Goal: Task Accomplishment & Management: Use online tool/utility

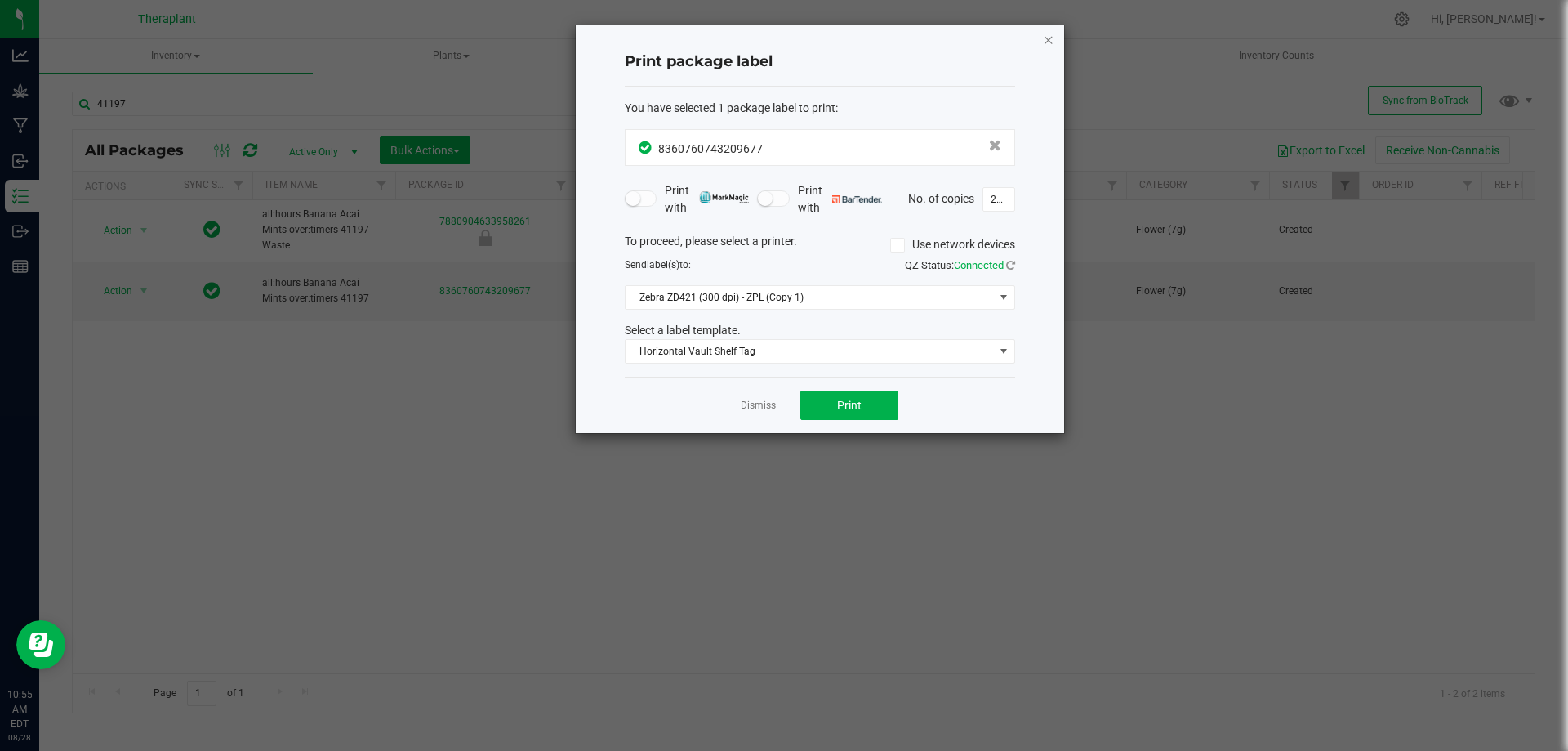
click at [1054, 36] on div "Print package label You have selected 1 package label to print : 83607607432096…" at bounding box center [819, 229] width 488 height 407
click at [1045, 43] on icon "button" at bounding box center [1048, 39] width 11 height 19
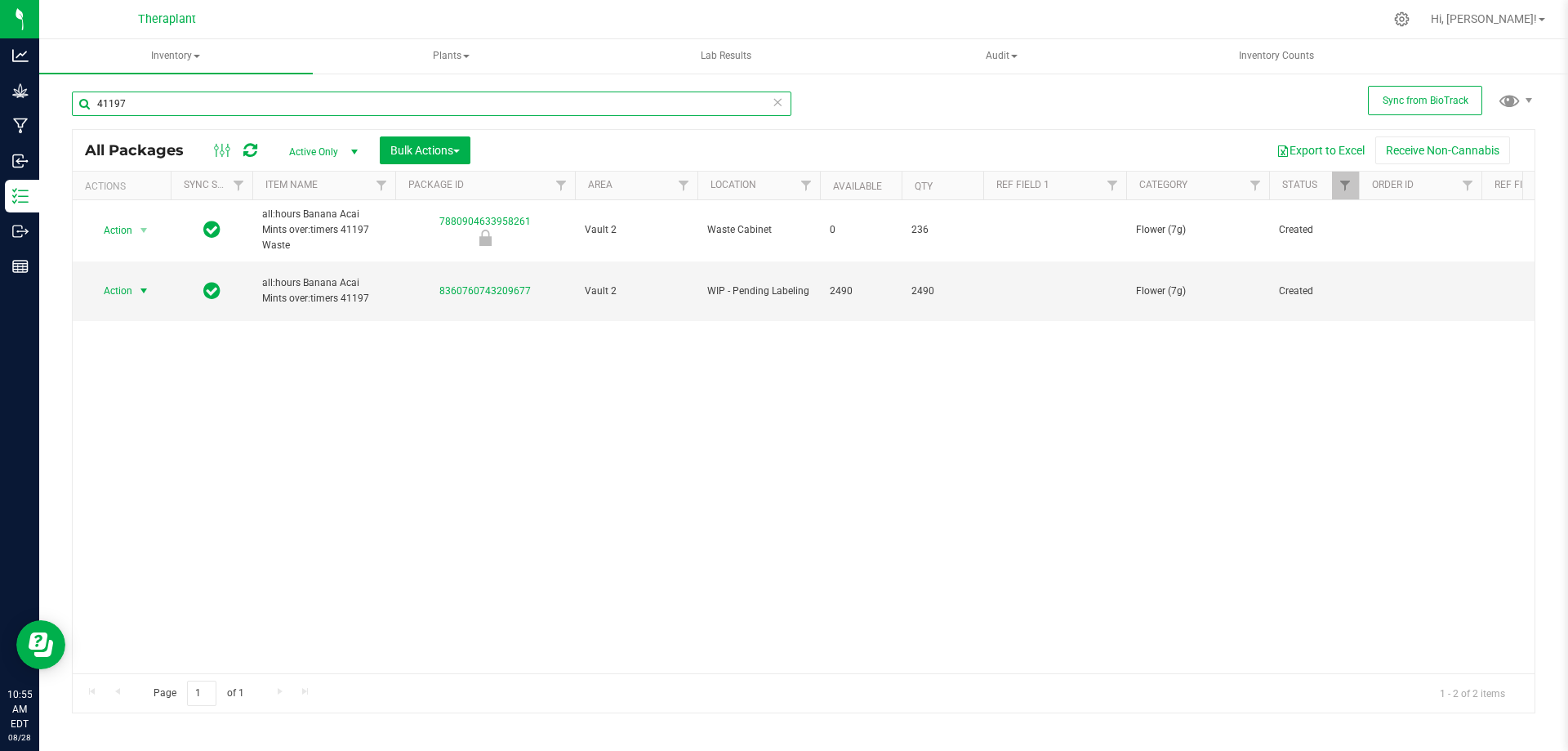
click at [318, 109] on input "41197" at bounding box center [431, 103] width 719 height 25
click at [320, 106] on input "41197" at bounding box center [431, 103] width 719 height 25
click at [321, 105] on input "41197" at bounding box center [431, 103] width 719 height 25
click at [322, 105] on input "41197" at bounding box center [431, 103] width 719 height 25
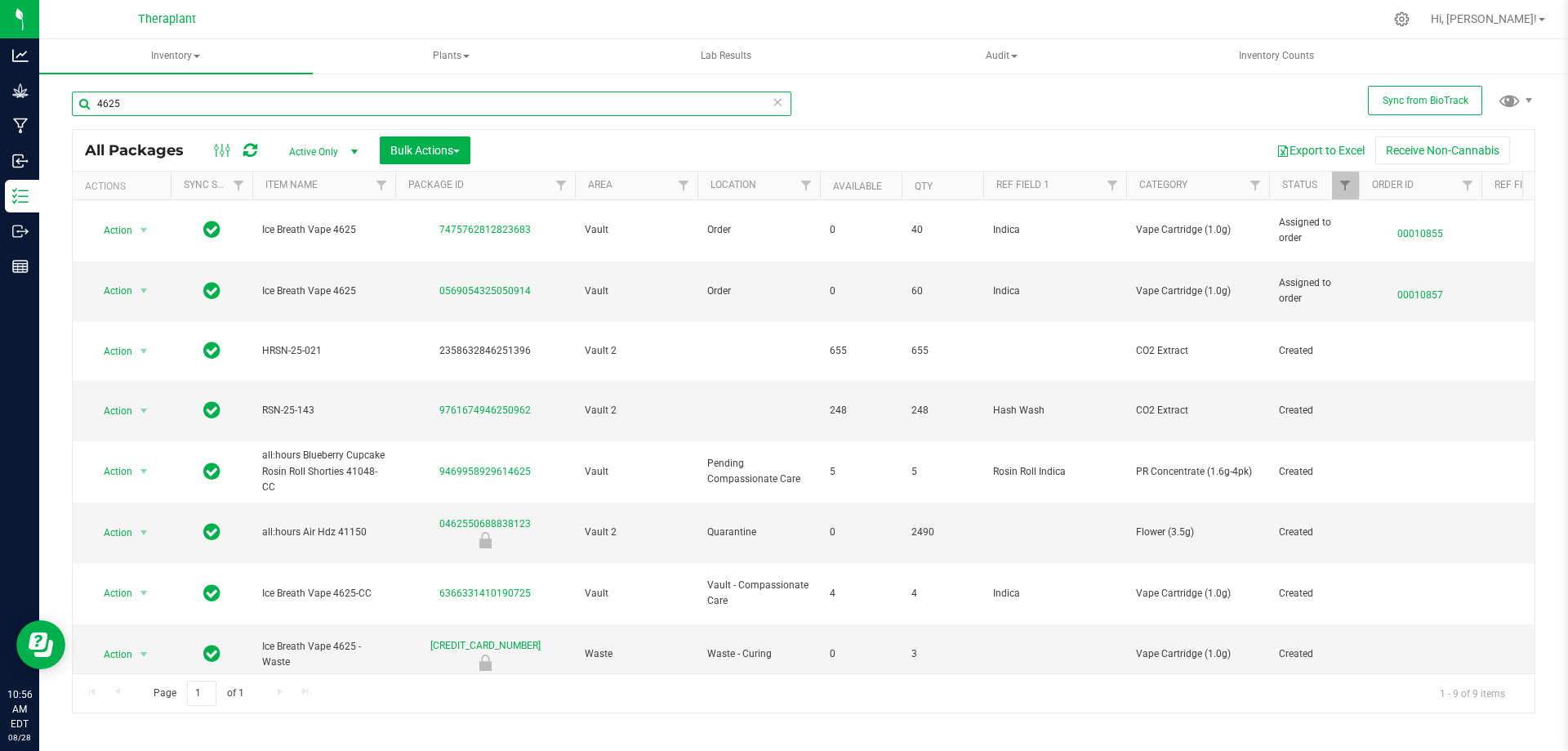
click at [170, 108] on input "4625" at bounding box center [431, 103] width 719 height 25
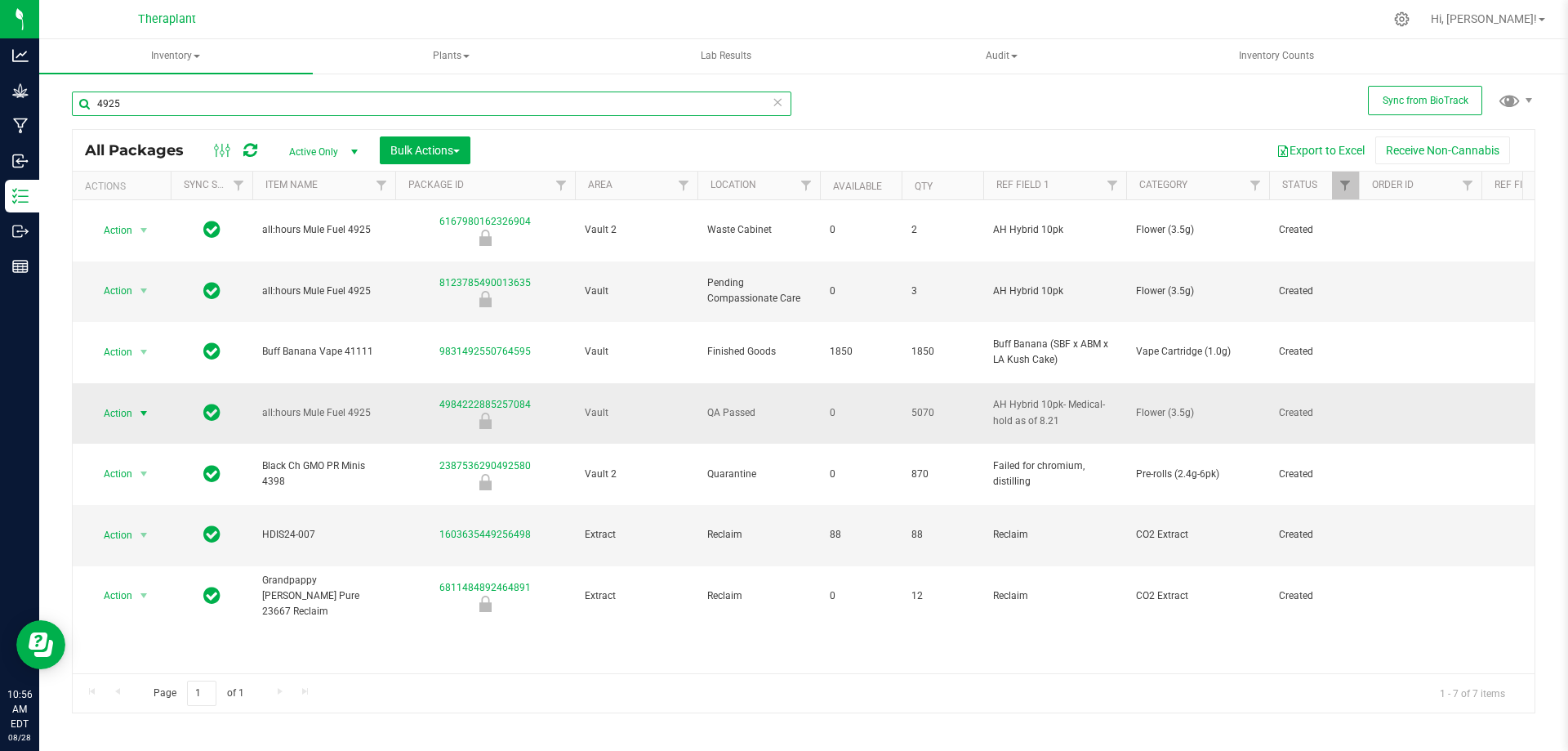
type input "4925"
click at [99, 402] on span "Action" at bounding box center [111, 414] width 44 height 23
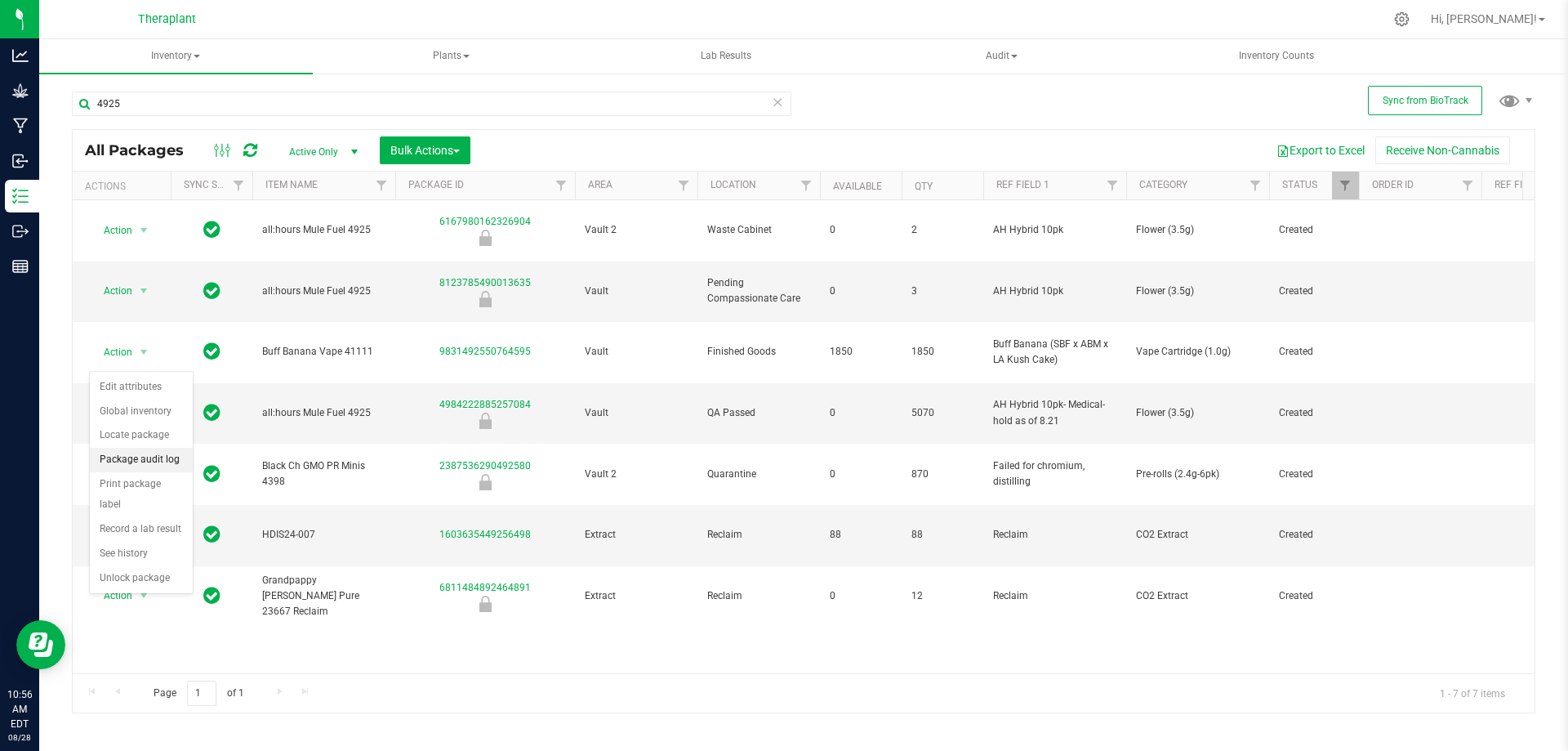
click at [138, 455] on li "Package audit log" at bounding box center [141, 460] width 102 height 25
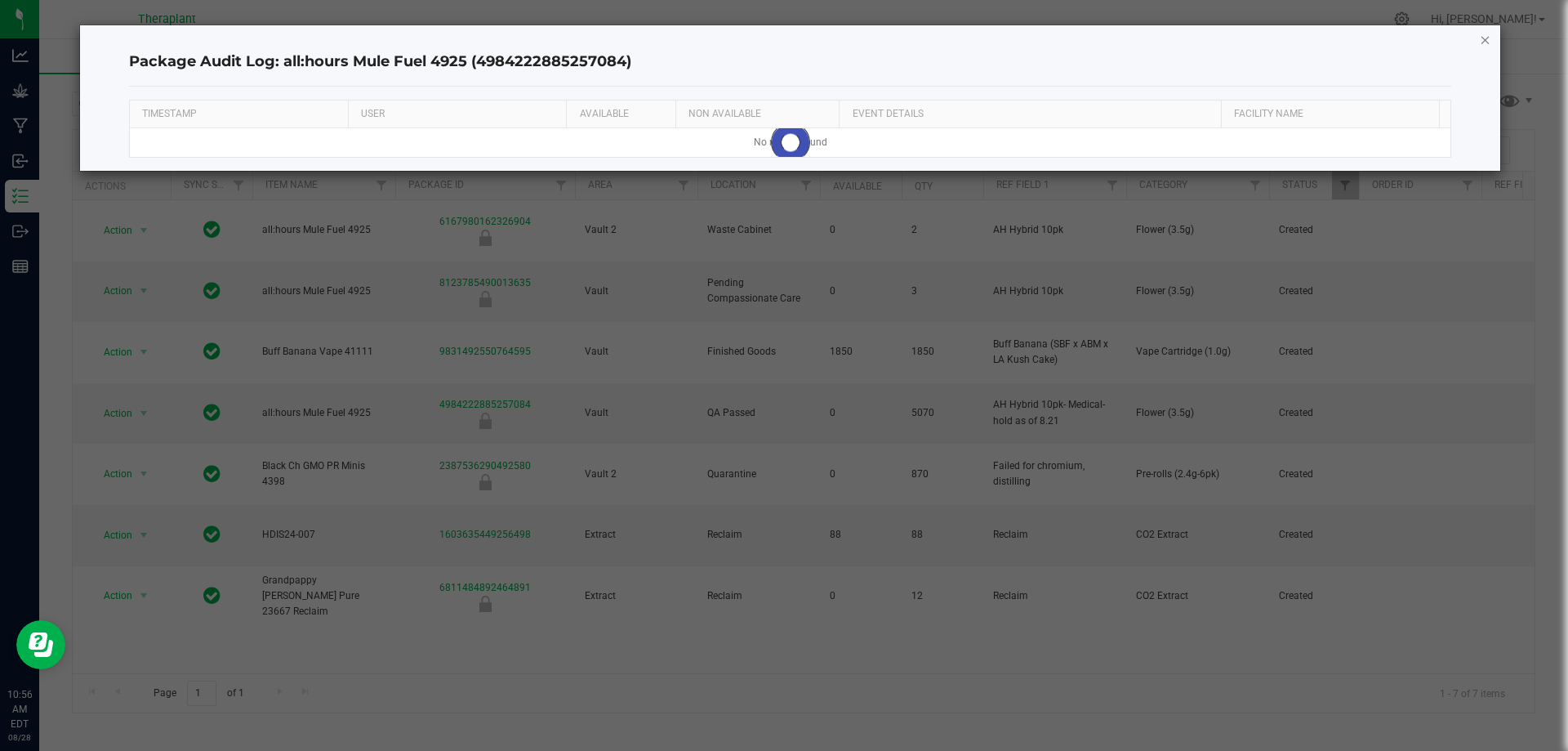
click at [1481, 46] on icon "button" at bounding box center [1485, 39] width 11 height 19
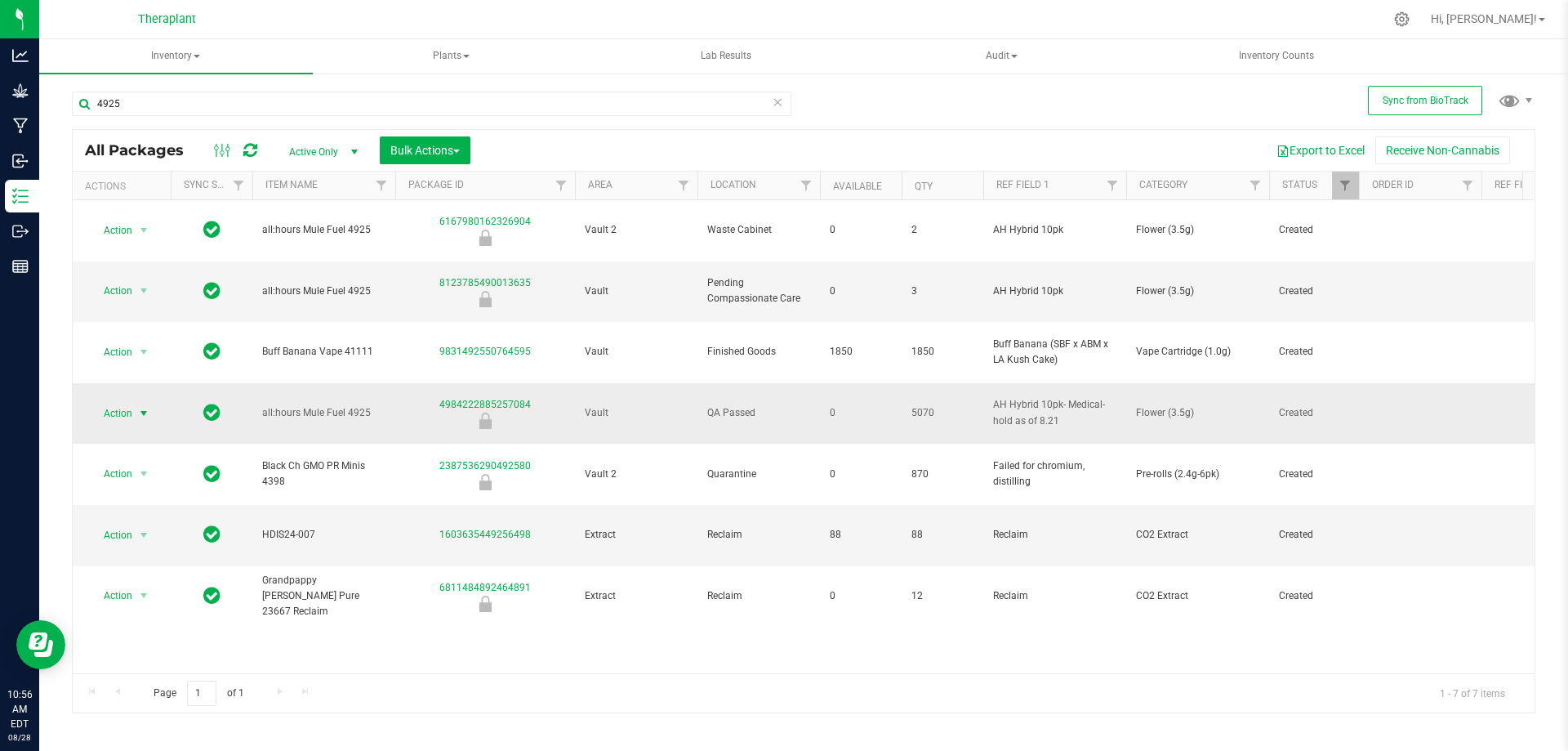
click at [128, 402] on span "Action" at bounding box center [111, 414] width 44 height 23
click at [144, 485] on li "Print package label" at bounding box center [141, 494] width 102 height 45
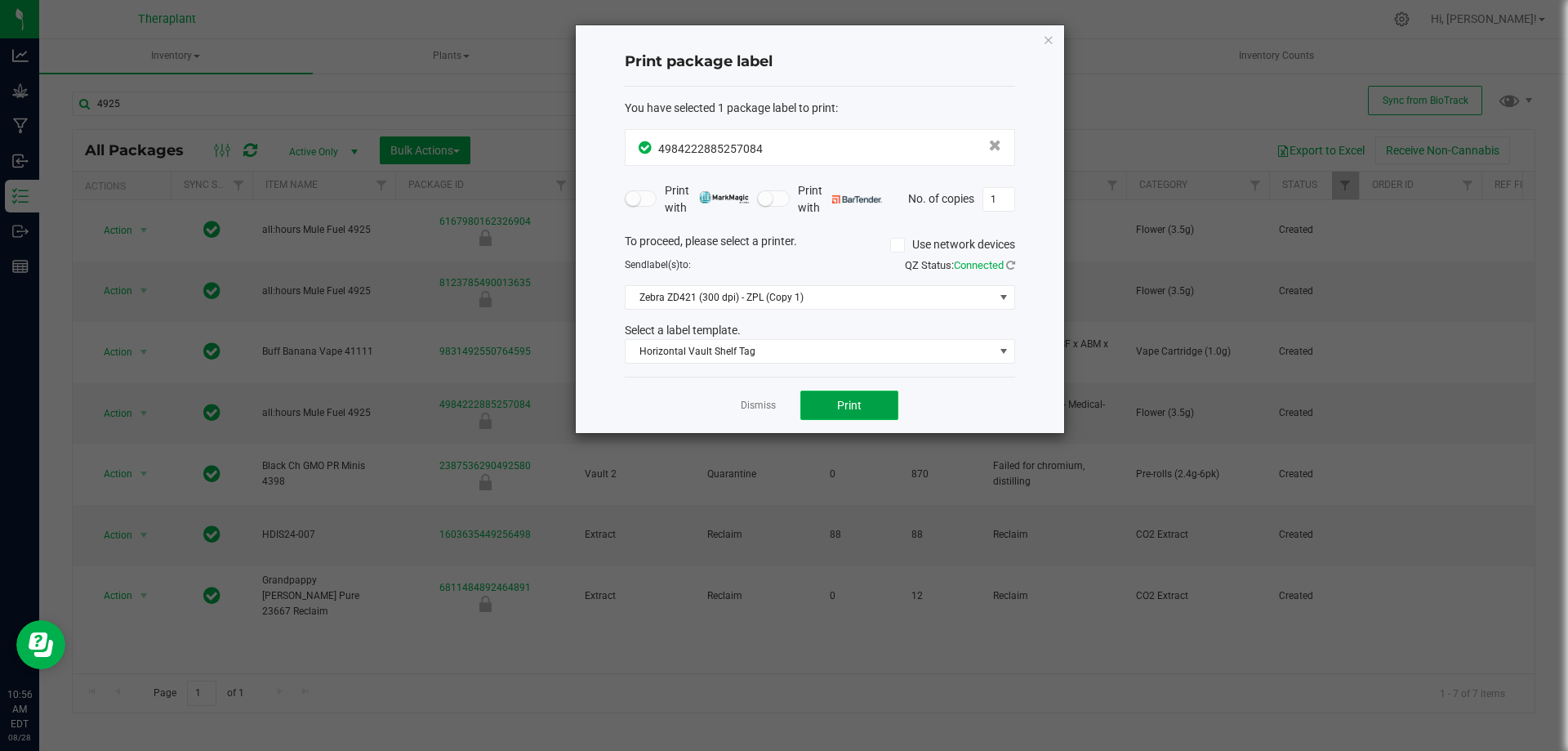
click at [873, 412] on button "Print" at bounding box center [849, 406] width 98 height 30
drag, startPoint x: 840, startPoint y: 394, endPoint x: 835, endPoint y: 404, distance: 11.2
click at [835, 404] on button "Print" at bounding box center [849, 406] width 98 height 30
